Goal: Task Accomplishment & Management: Manage account settings

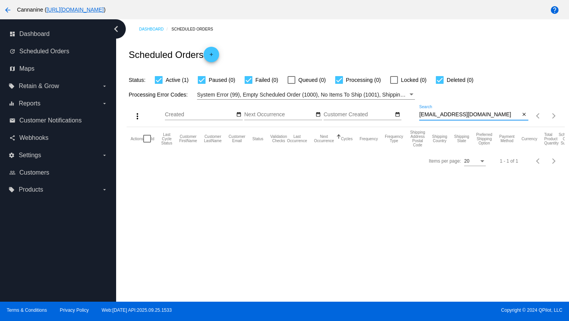
click at [434, 117] on input "[EMAIL_ADDRESS][DOMAIN_NAME]" at bounding box center [469, 115] width 101 height 6
paste input "[EMAIL_ADDRESS]"
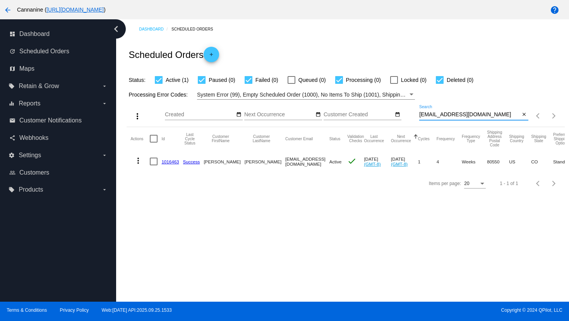
type input "[EMAIL_ADDRESS][DOMAIN_NAME]"
click at [138, 164] on mat-icon "more_vert" at bounding box center [137, 160] width 9 height 9
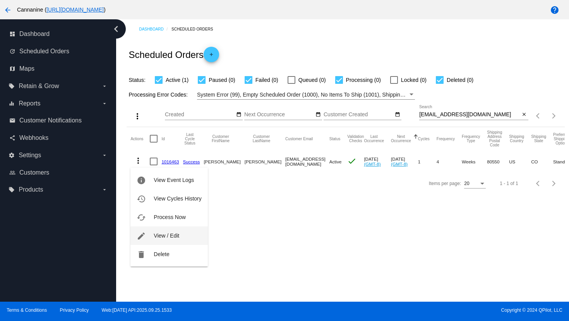
click at [162, 236] on span "View / Edit" at bounding box center [167, 236] width 26 height 6
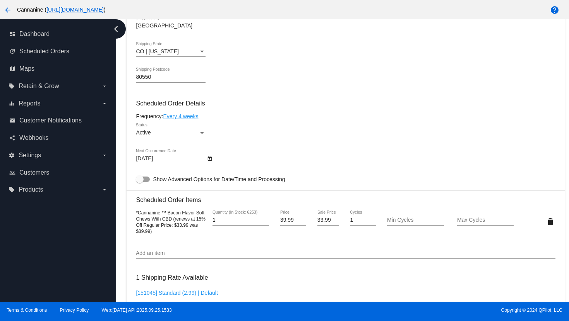
scroll to position [388, 0]
click at [211, 164] on icon "Open calendar" at bounding box center [209, 158] width 5 height 9
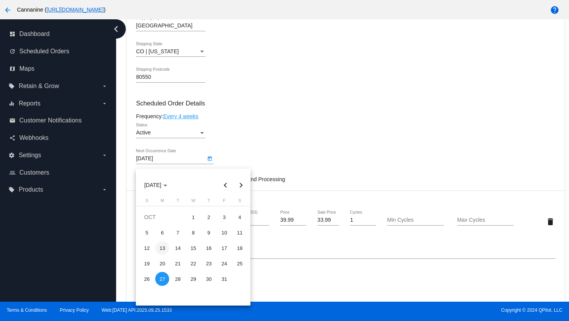
click at [164, 250] on div "13" at bounding box center [162, 248] width 14 height 14
type input "[DATE]"
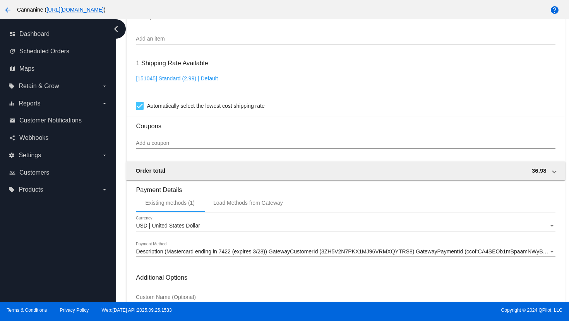
scroll to position [686, 0]
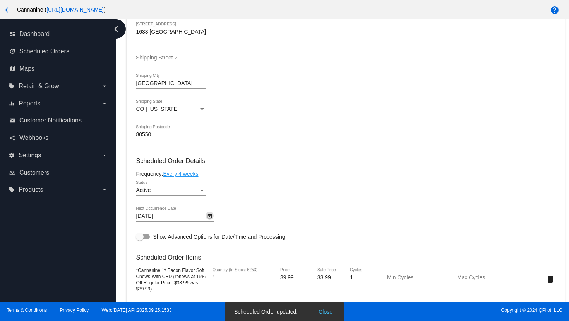
scroll to position [0, 0]
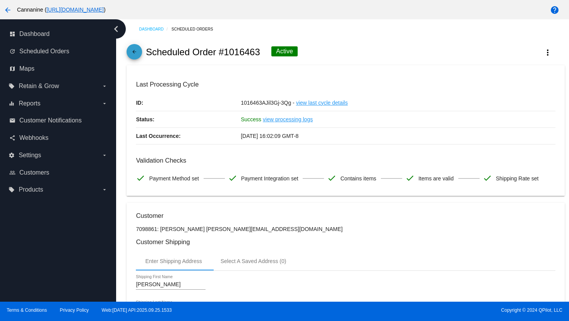
click at [135, 56] on mat-icon "arrow_back" at bounding box center [134, 53] width 9 height 9
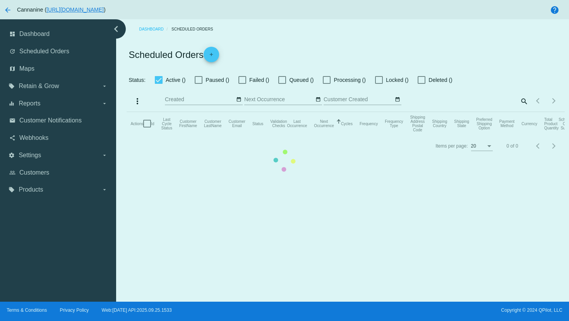
checkbox input "true"
